Goal: Transaction & Acquisition: Book appointment/travel/reservation

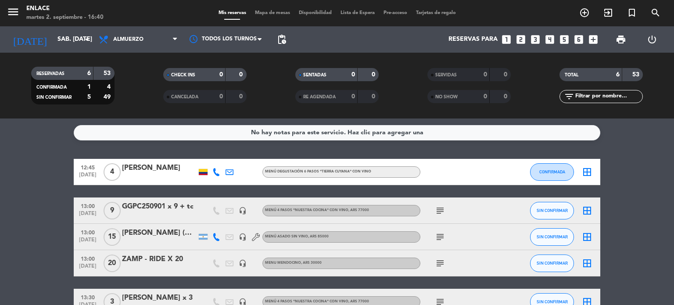
scroll to position [44, 0]
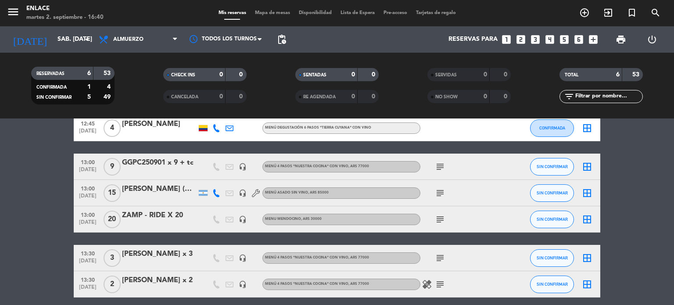
click at [257, 191] on icon at bounding box center [256, 193] width 8 height 8
click at [254, 165] on div at bounding box center [255, 167] width 13 height 26
click at [254, 162] on div at bounding box center [255, 167] width 13 height 26
click at [442, 169] on icon "subject" at bounding box center [440, 166] width 11 height 11
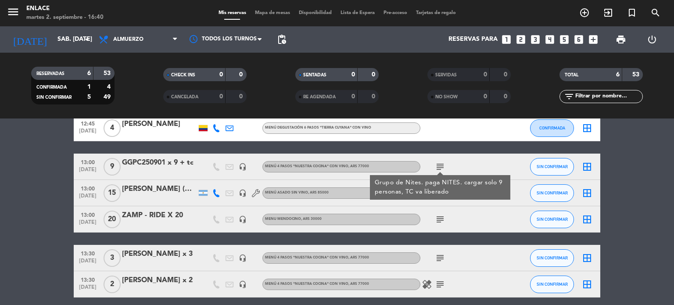
click at [442, 169] on icon "subject" at bounding box center [440, 166] width 11 height 11
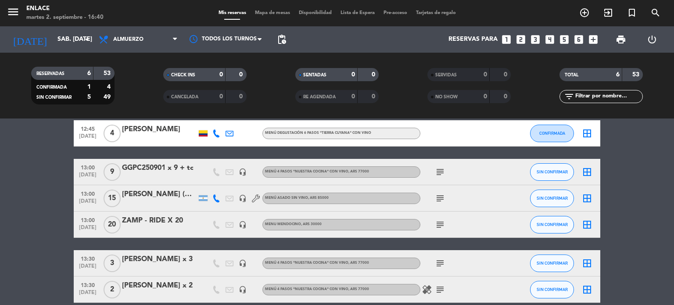
scroll to position [0, 0]
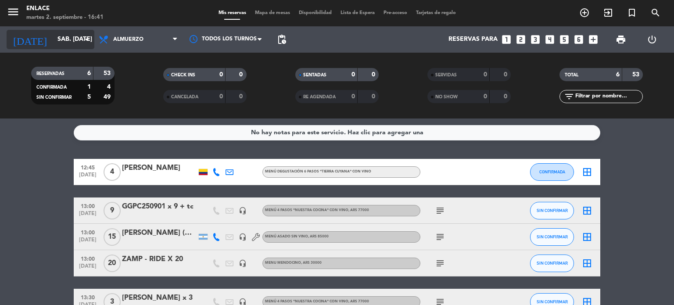
click at [88, 45] on input "sáb. [DATE]" at bounding box center [94, 40] width 83 height 16
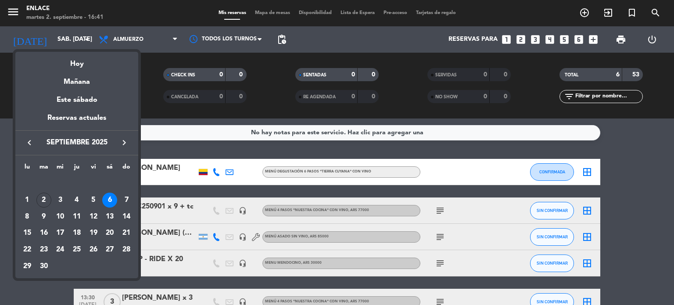
click at [581, 12] on div at bounding box center [337, 152] width 674 height 305
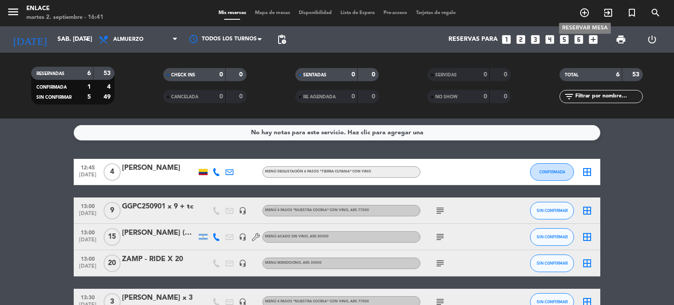
click at [581, 15] on icon "add_circle_outline" at bounding box center [584, 12] width 11 height 11
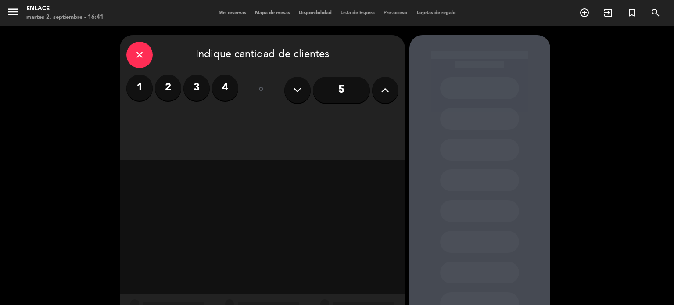
click at [381, 89] on icon at bounding box center [385, 89] width 8 height 13
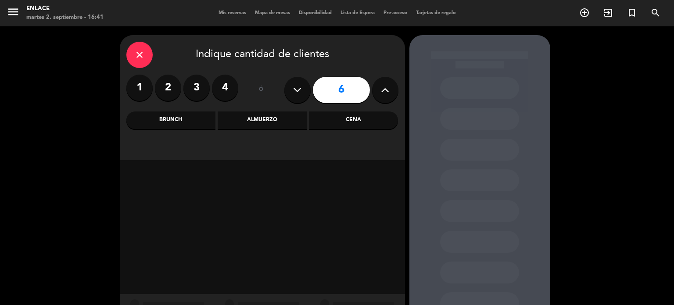
click at [381, 89] on icon at bounding box center [385, 89] width 8 height 13
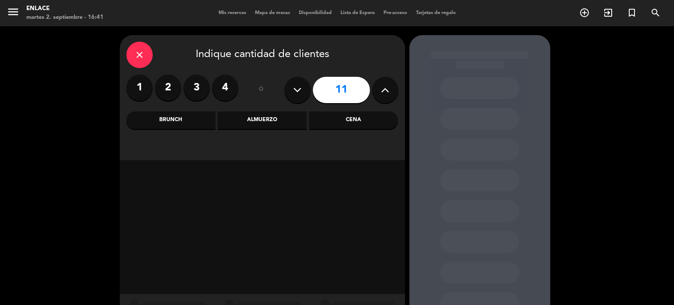
click at [381, 89] on icon at bounding box center [385, 89] width 8 height 13
type input "14"
click at [380, 64] on div "close Indique cantidad de clientes" at bounding box center [262, 55] width 272 height 26
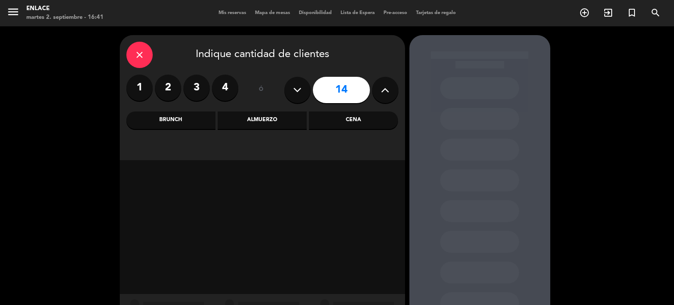
click at [260, 117] on div "Almuerzo" at bounding box center [262, 120] width 89 height 18
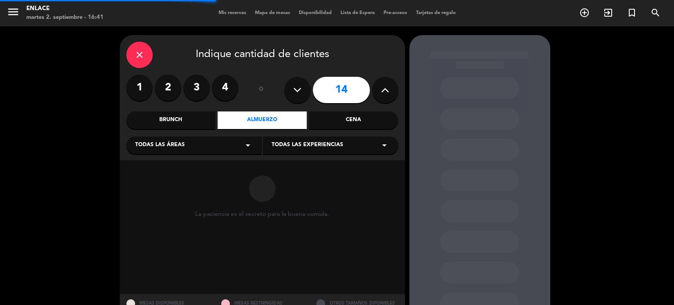
click at [307, 149] on span "Todas las experiencias" at bounding box center [307, 145] width 71 height 9
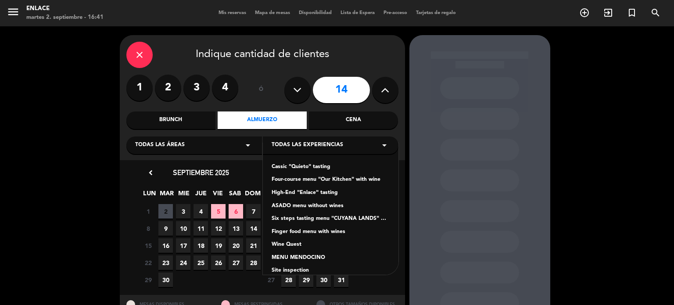
click at [306, 181] on div "Four-course menu "Our Kitchen" with wine" at bounding box center [331, 179] width 118 height 9
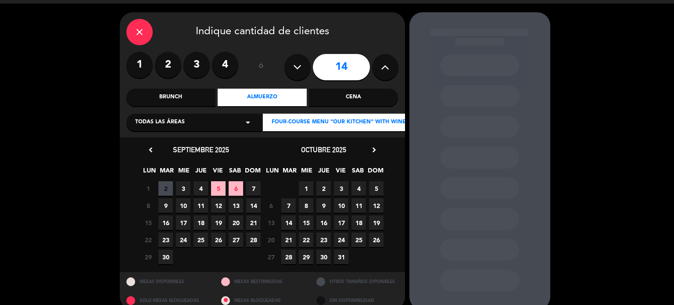
scroll to position [36, 0]
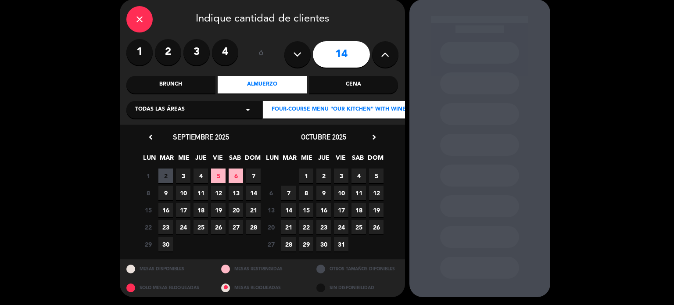
click at [239, 228] on span "27" at bounding box center [236, 227] width 14 height 14
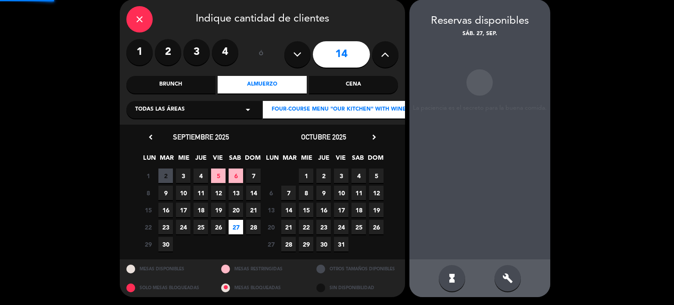
scroll to position [35, 0]
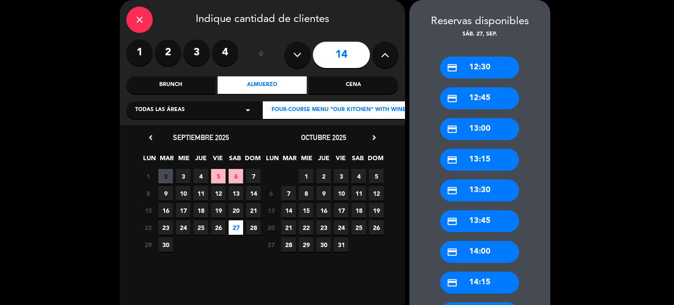
click at [477, 135] on div "credit_card 13:00" at bounding box center [479, 129] width 79 height 22
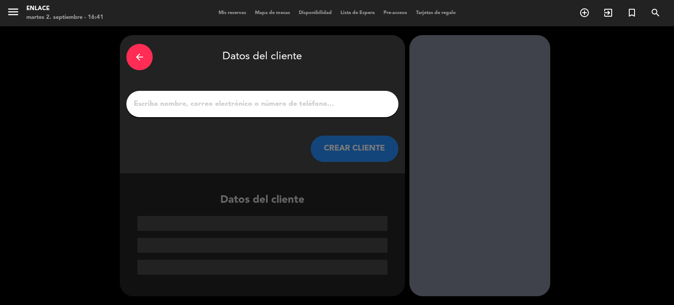
click at [284, 103] on input "1" at bounding box center [262, 104] width 259 height 12
paste input "GGPC250922"
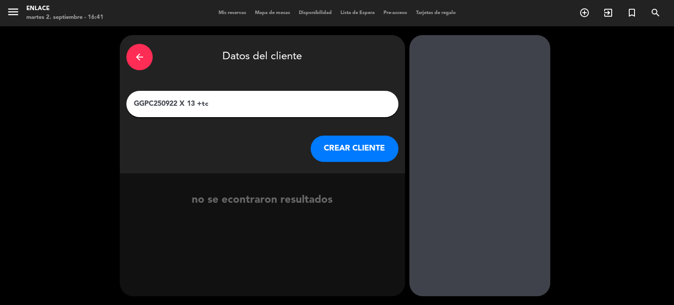
type input "GGPC250922 X 13 +tc"
click at [363, 149] on button "CREAR CLIENTE" at bounding box center [355, 149] width 88 height 26
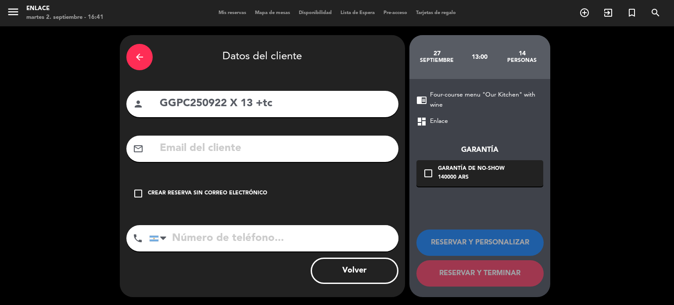
click at [203, 194] on div "Crear reserva sin correo electrónico" at bounding box center [207, 193] width 119 height 9
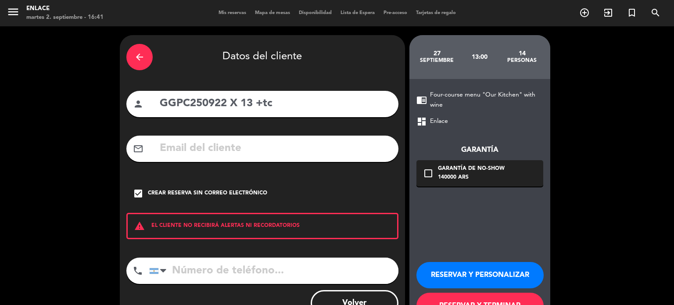
click at [493, 273] on button "RESERVAR Y PERSONALIZAR" at bounding box center [479, 275] width 127 height 26
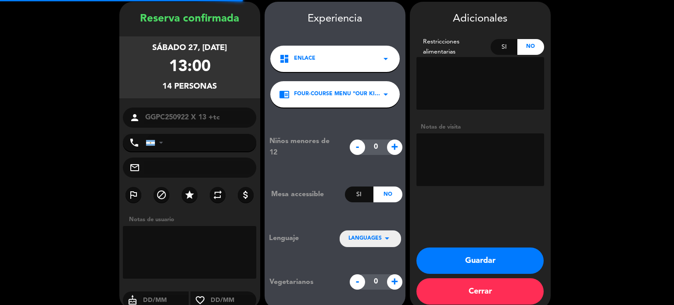
scroll to position [35, 0]
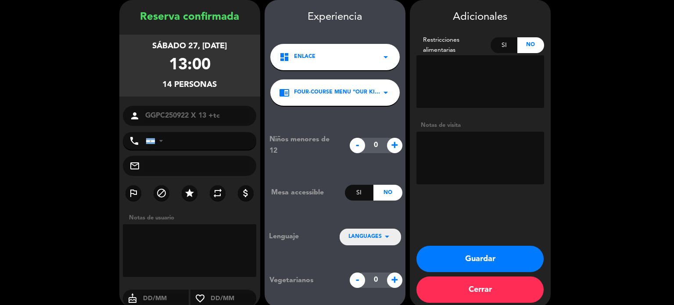
click at [178, 254] on textarea at bounding box center [190, 250] width 134 height 53
paste textarea "GGPC250922"
drag, startPoint x: 193, startPoint y: 238, endPoint x: 111, endPoint y: 238, distance: 82.5
click at [111, 238] on booking-confirmed "Reserva confirmada sábado 27, [DATE] 13:00 14 personas person GGPC250922 X 13 +…" at bounding box center [337, 153] width 656 height 307
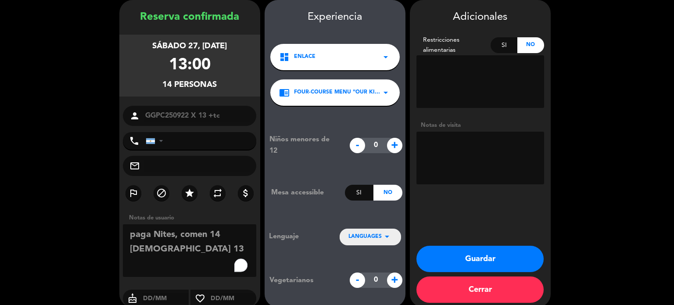
drag, startPoint x: 181, startPoint y: 258, endPoint x: 96, endPoint y: 235, distance: 87.2
click at [96, 235] on booking-confirmed "Reserva confirmada sábado 27, [DATE] 13:00 14 personas person GGPC250922 X 13 +…" at bounding box center [337, 153] width 656 height 307
type textarea "paga Nites, comen 14 [DEMOGRAPHIC_DATA] 13"
click at [488, 166] on textarea "To enrich screen reader interactions, please activate Accessibility in Grammarl…" at bounding box center [480, 158] width 128 height 53
paste textarea "paga Nites, comen 14 [DEMOGRAPHIC_DATA] 13"
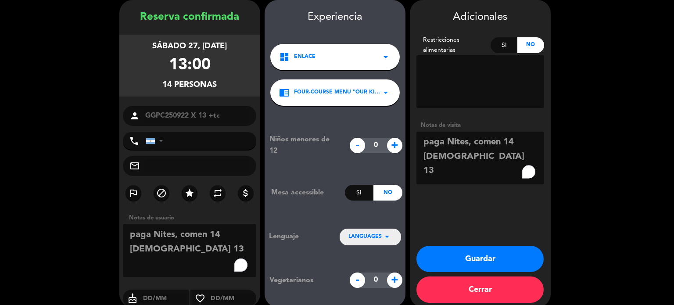
type textarea "paga Nites, comen 14 [DEMOGRAPHIC_DATA] 13"
click at [505, 50] on div "Si" at bounding box center [503, 45] width 27 height 16
click at [470, 89] on textarea at bounding box center [480, 81] width 128 height 53
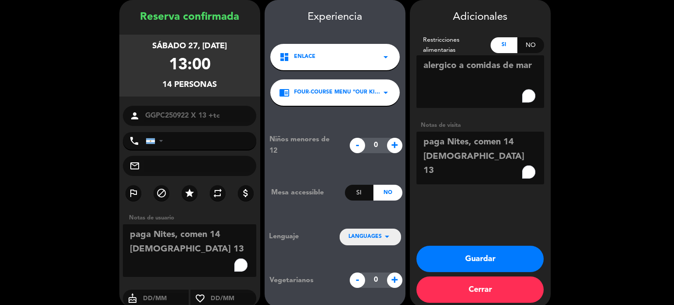
click at [425, 70] on textarea "To enrich screen reader interactions, please activate Accessibility in Grammarl…" at bounding box center [480, 81] width 128 height 53
type textarea "1 pax alergico a comidas de mar"
click at [389, 242] on div "LANGUAGES arrow_drop_down" at bounding box center [369, 237] width 61 height 16
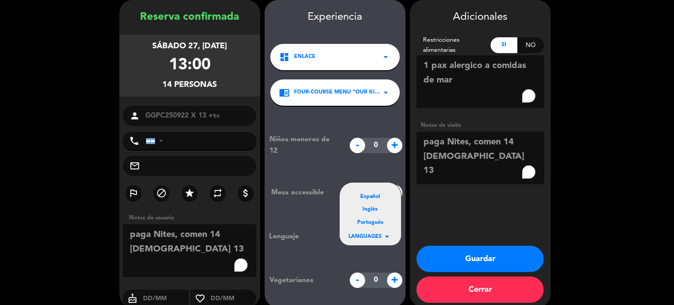
click at [370, 207] on div "Inglés" at bounding box center [370, 209] width 44 height 9
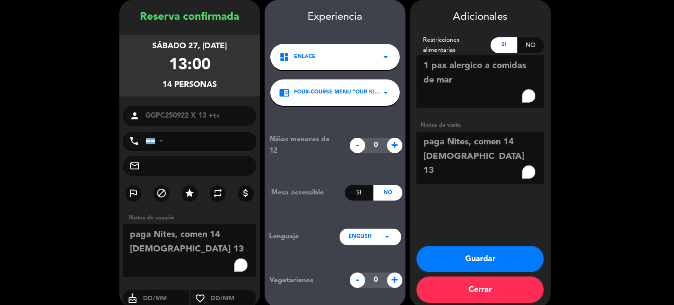
click at [489, 262] on button "Guardar" at bounding box center [479, 259] width 127 height 26
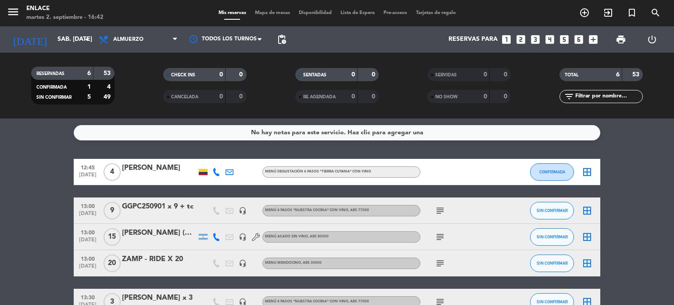
click at [149, 143] on div "No hay notas para este servicio. Haz clic para agregar una 12:45 [DATE] 4 [PERS…" at bounding box center [337, 211] width 674 height 186
